Goal: Task Accomplishment & Management: Manage account settings

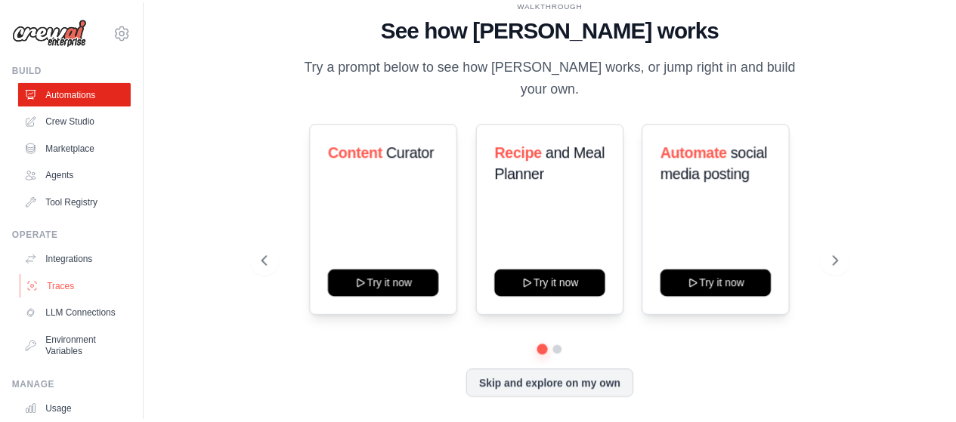
scroll to position [119, 0]
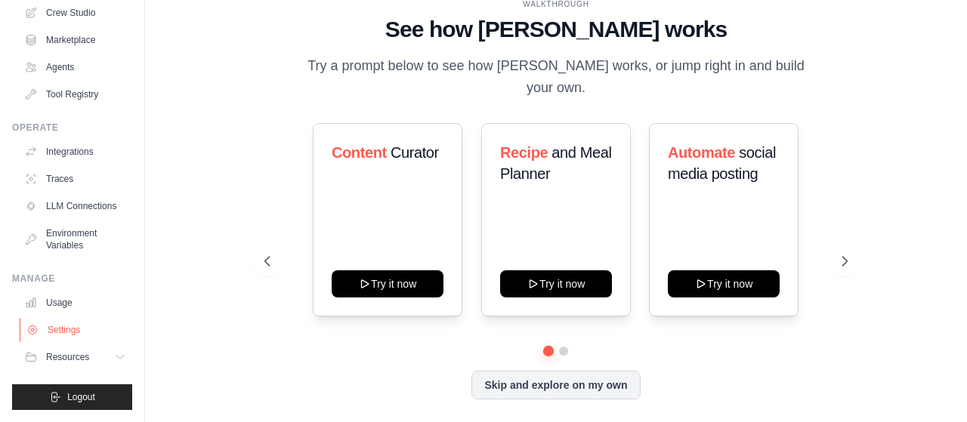
click at [66, 335] on link "Settings" at bounding box center [77, 330] width 114 height 24
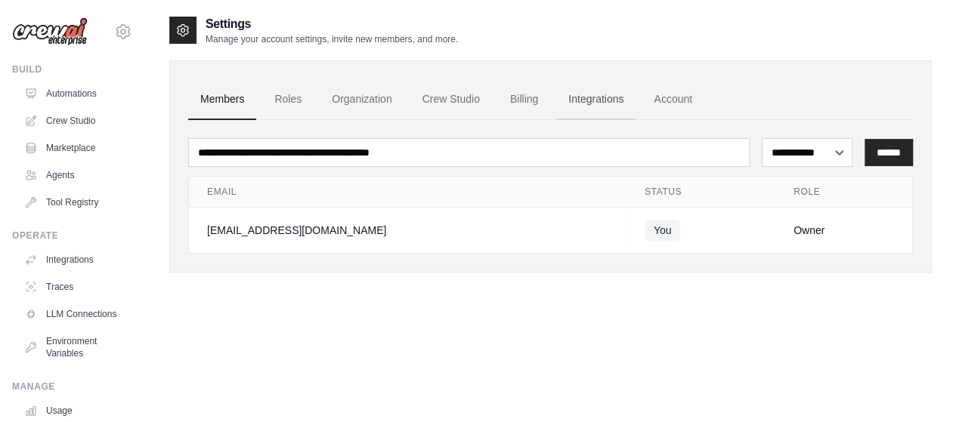
click at [604, 97] on link "Integrations" at bounding box center [595, 99] width 79 height 41
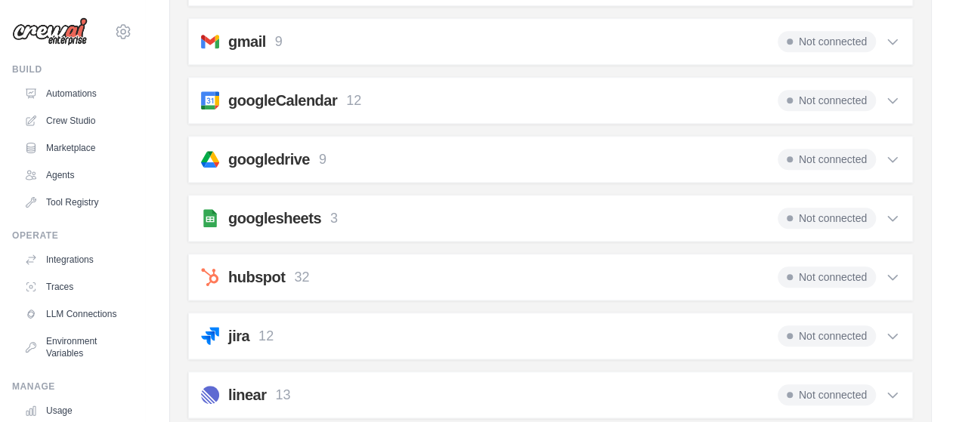
scroll to position [680, 0]
